Goal: Check status

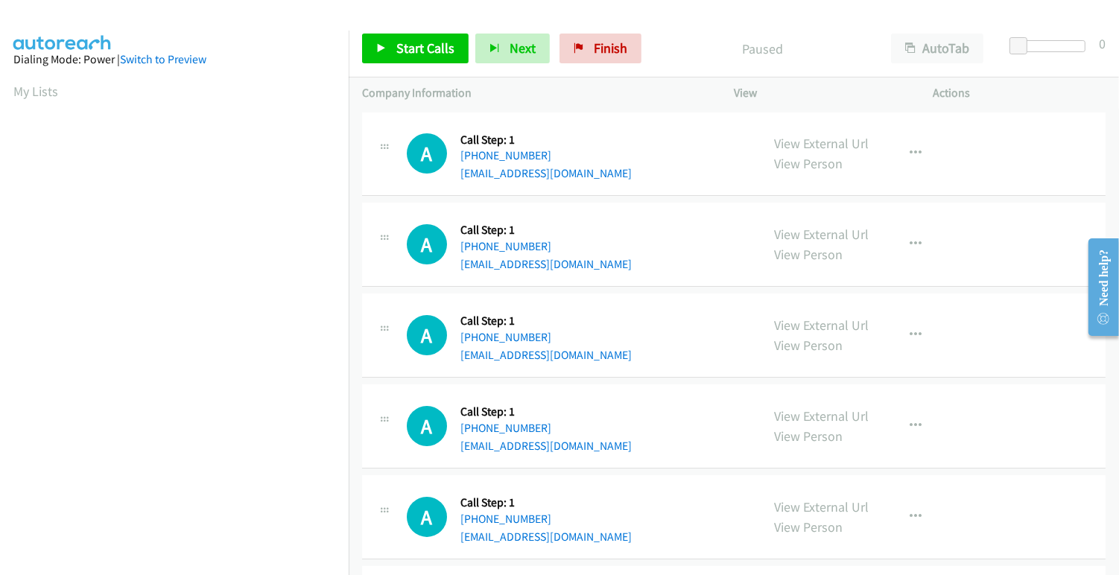
click at [469, 14] on div at bounding box center [553, 28] width 1106 height 57
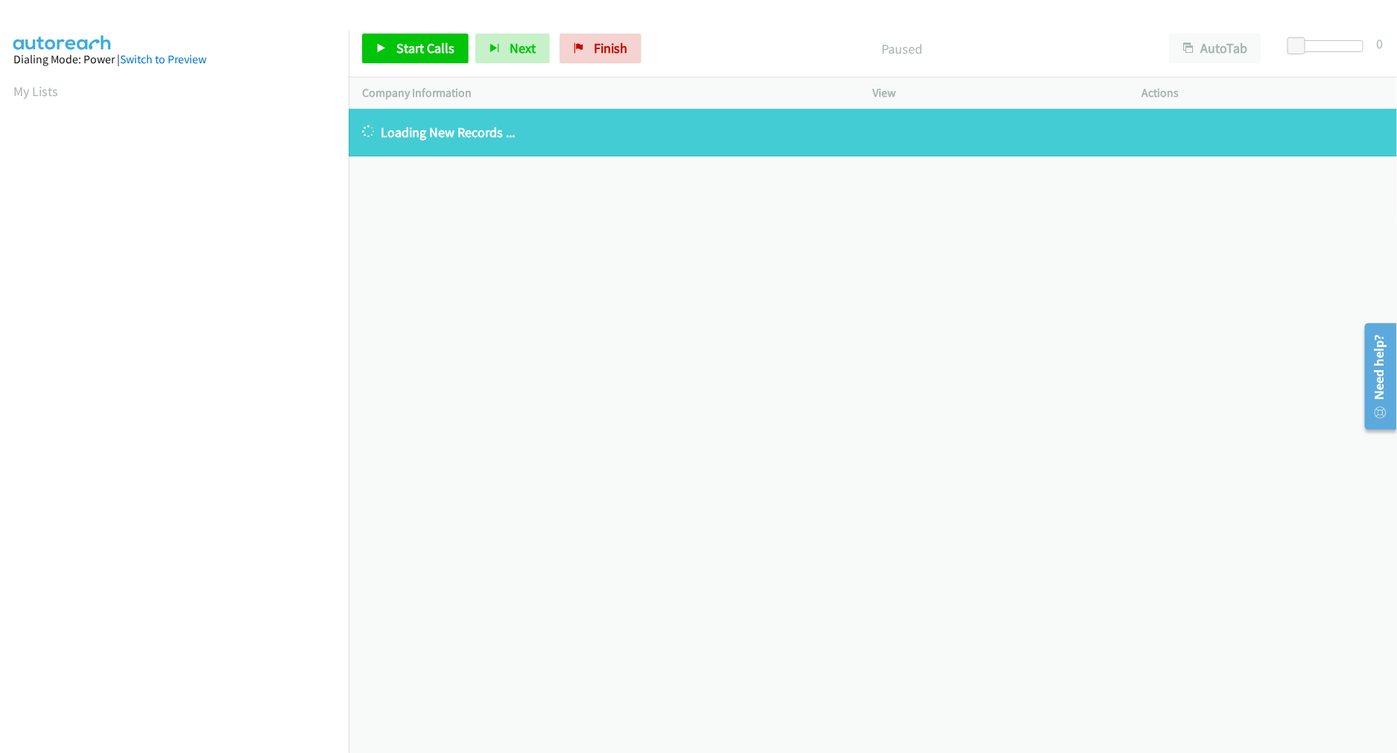
click at [502, 354] on div "+1 415-964-1034 Call failed - Please reload the list and try again The Callbar …" at bounding box center [873, 431] width 1048 height 644
drag, startPoint x: 945, startPoint y: 674, endPoint x: 852, endPoint y: 733, distance: 109.9
click at [945, 674] on div "+1 415-964-1034 Call failed - Please reload the list and try again The Callbar …" at bounding box center [873, 431] width 1048 height 644
click at [559, 340] on div "+1 415-964-1034 Call failed - Please reload the list and try again The Callbar …" at bounding box center [873, 431] width 1048 height 644
